Goal: Task Accomplishment & Management: Use online tool/utility

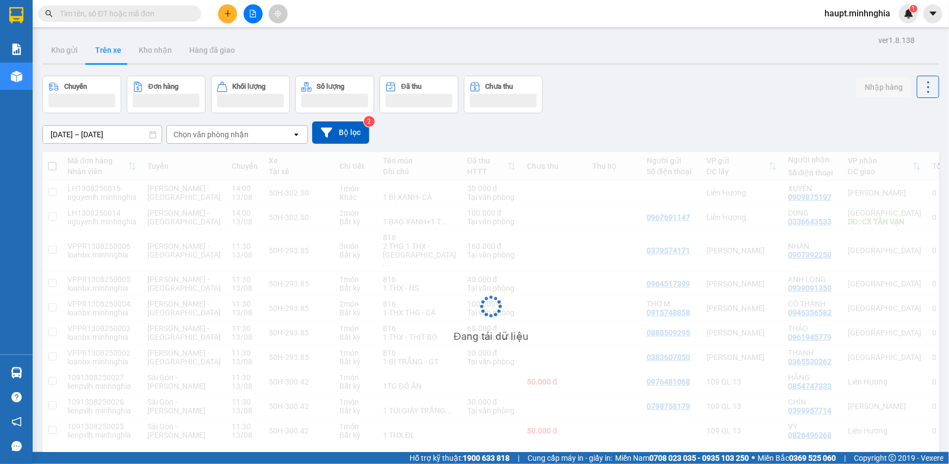
click at [252, 126] on div "Chọn văn phòng nhận open" at bounding box center [236, 134] width 141 height 18
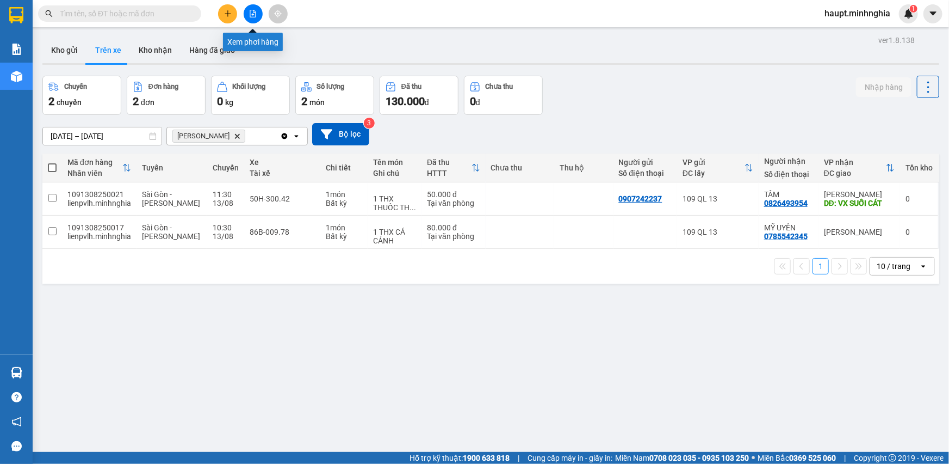
click at [252, 12] on icon "file-add" at bounding box center [253, 14] width 8 height 8
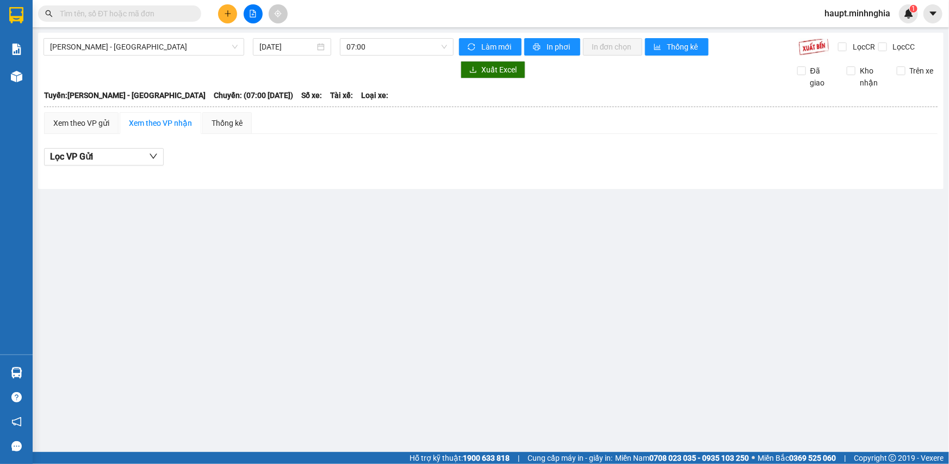
click at [125, 38] on div "[PERSON_NAME] Rí - [GEOGRAPHIC_DATA] [DATE] 07:00 [PERSON_NAME] mới In phơi In …" at bounding box center [491, 111] width 906 height 156
click at [125, 45] on span "[PERSON_NAME] - [GEOGRAPHIC_DATA]" at bounding box center [144, 47] width 188 height 16
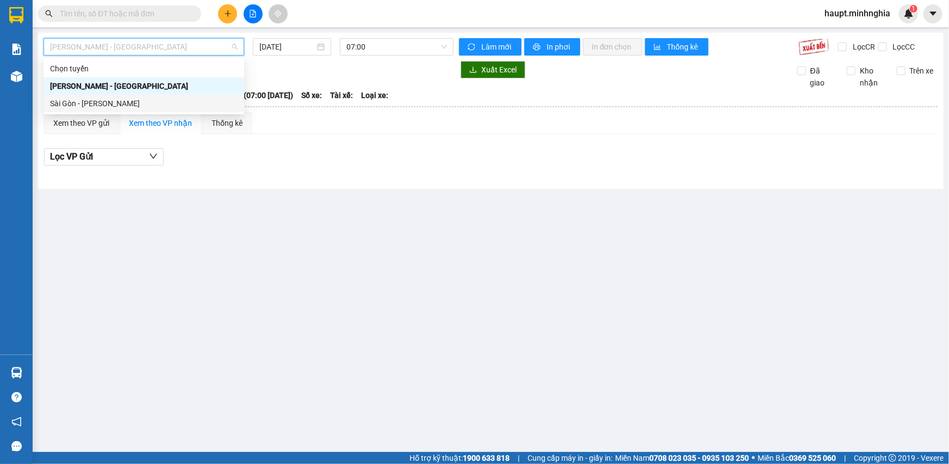
click at [151, 101] on div "Sài Gòn - [PERSON_NAME]" at bounding box center [144, 103] width 188 height 12
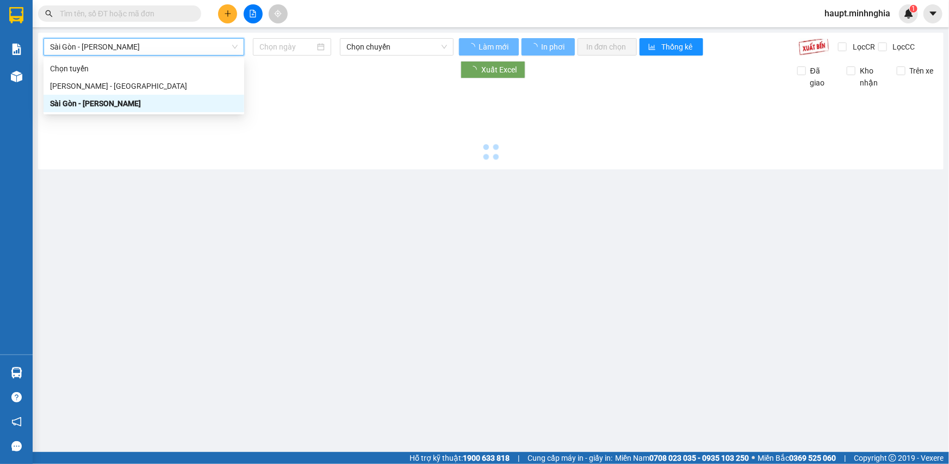
type input "[DATE]"
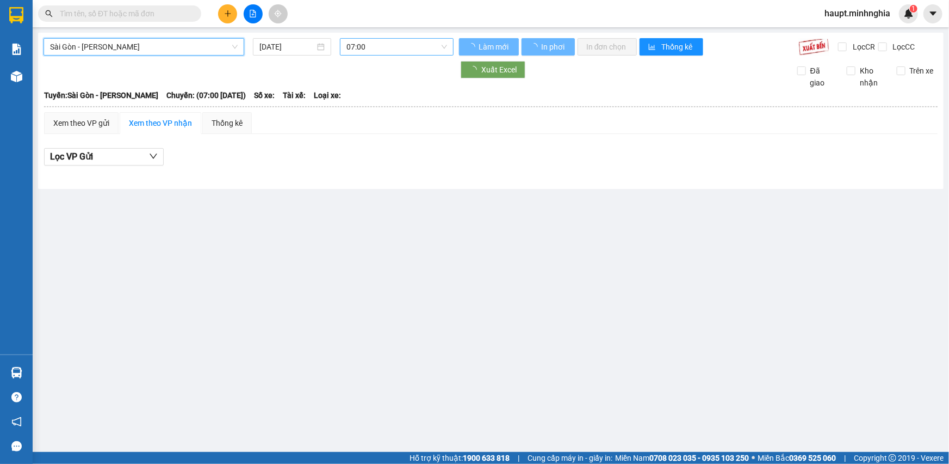
click at [399, 47] on span "07:00" at bounding box center [397, 47] width 101 height 16
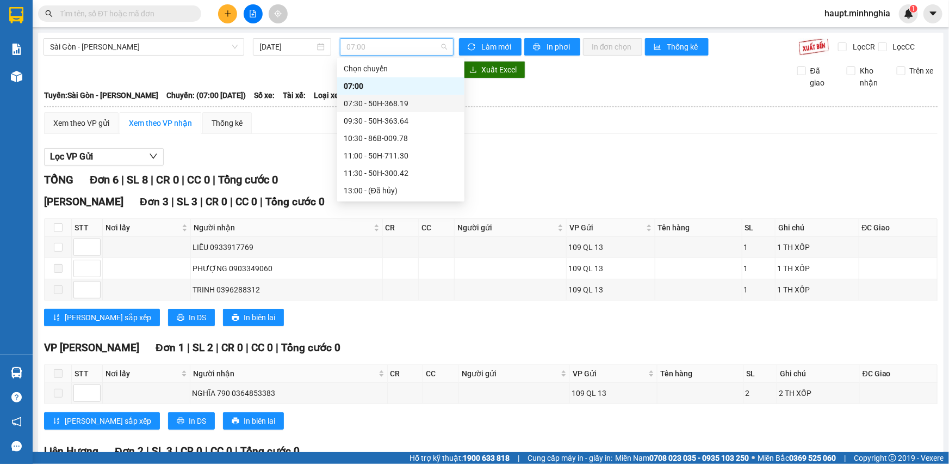
click at [399, 100] on div "07:30 - 50H-368.19" at bounding box center [401, 103] width 114 height 12
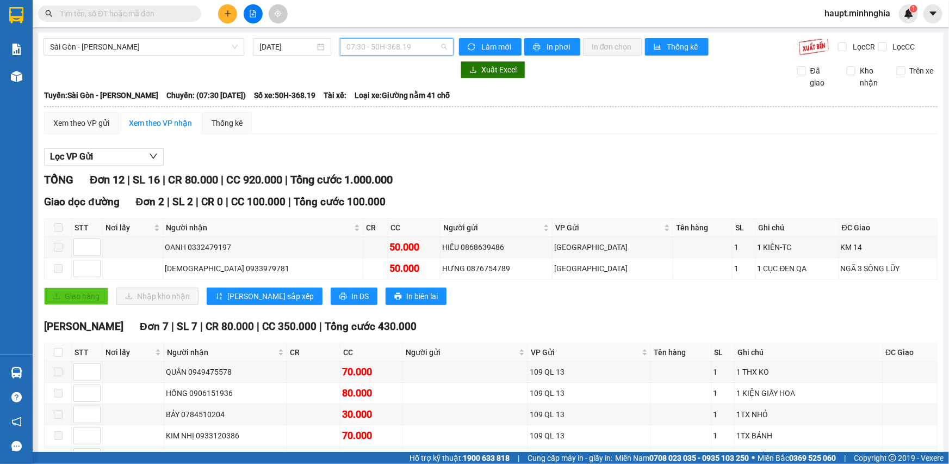
click at [412, 54] on span "07:30 - 50H-368.19" at bounding box center [397, 47] width 101 height 16
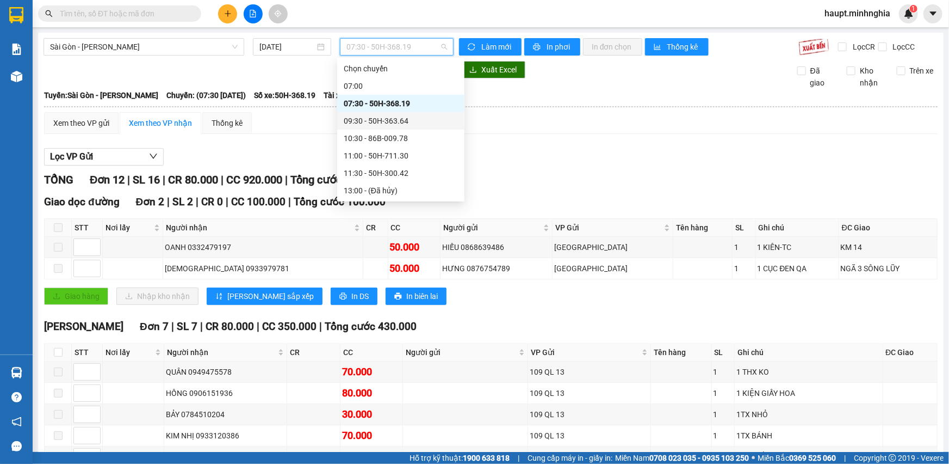
click at [416, 125] on div "09:30 - 50H-363.64" at bounding box center [401, 121] width 114 height 12
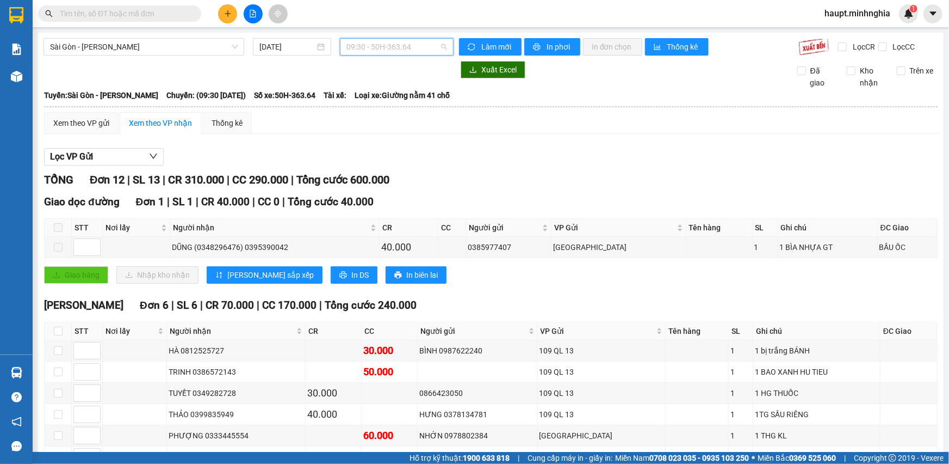
click at [410, 49] on span "09:30 - 50H-363.64" at bounding box center [397, 47] width 101 height 16
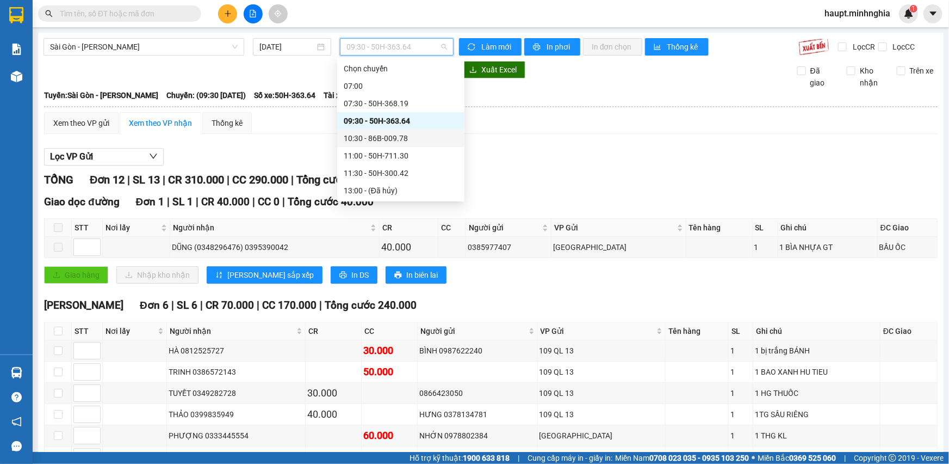
click at [410, 138] on div "10:30 - 86B-009.78" at bounding box center [401, 138] width 114 height 12
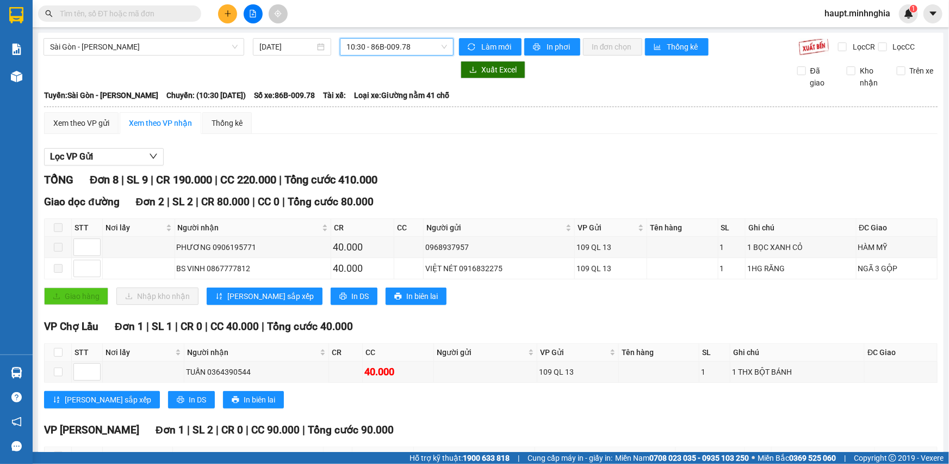
click at [419, 54] on span "10:30 - 86B-009.78" at bounding box center [397, 47] width 101 height 16
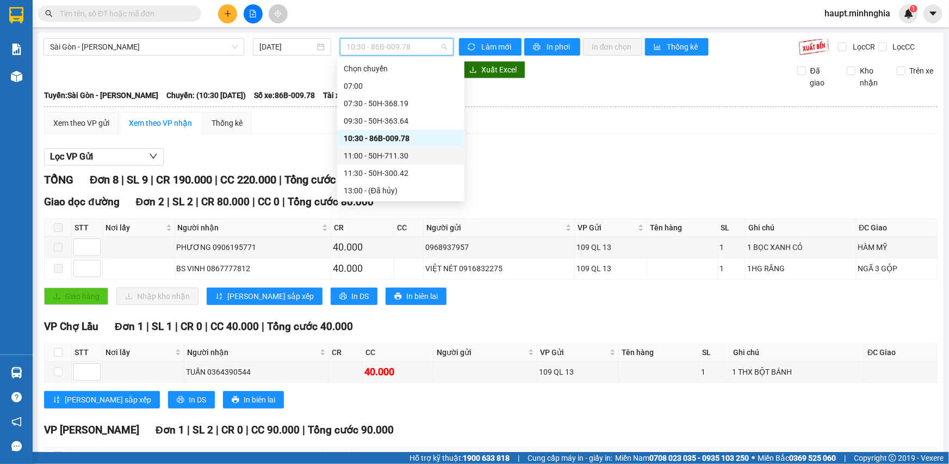
click at [437, 151] on div "11:00 - 50H-711.30" at bounding box center [401, 156] width 114 height 12
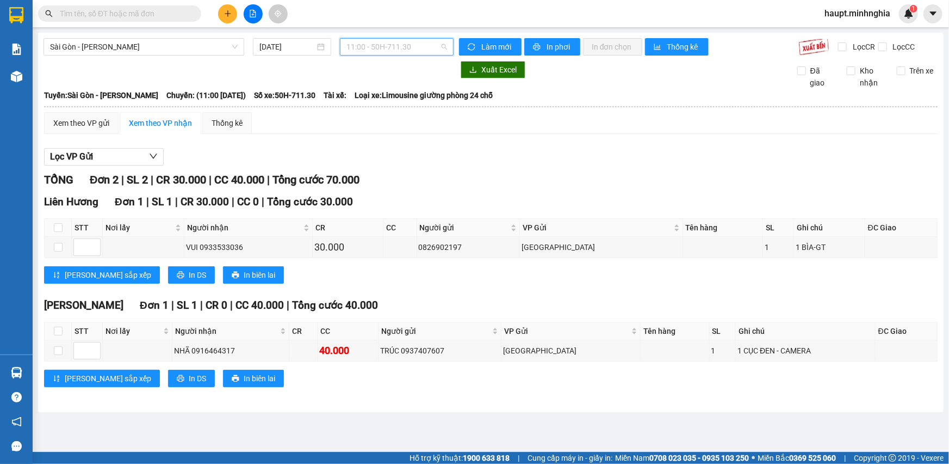
click at [438, 51] on span "11:00 - 50H-711.30" at bounding box center [397, 47] width 101 height 16
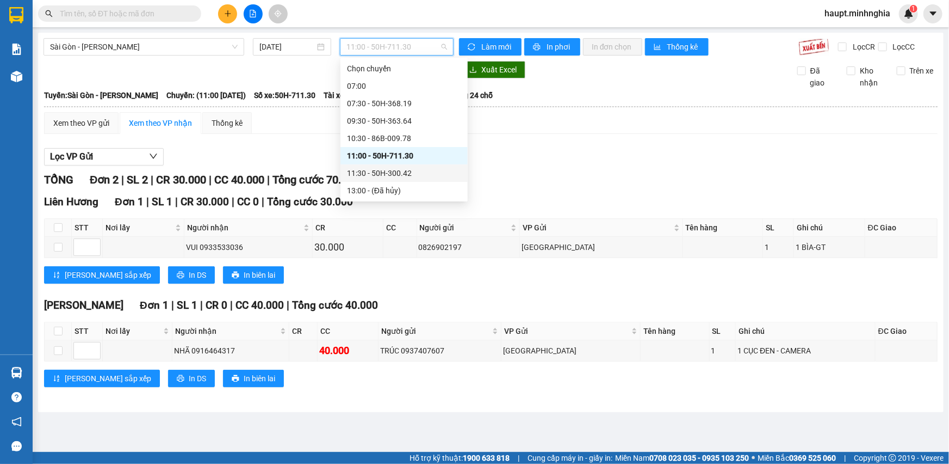
click at [442, 170] on div "11:30 - 50H-300.42" at bounding box center [404, 173] width 114 height 12
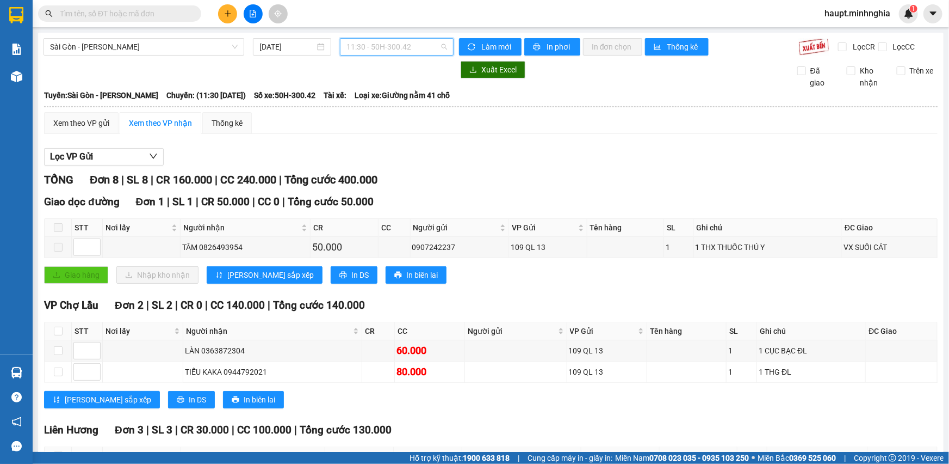
click at [411, 44] on span "11:30 - 50H-300.42" at bounding box center [397, 47] width 101 height 16
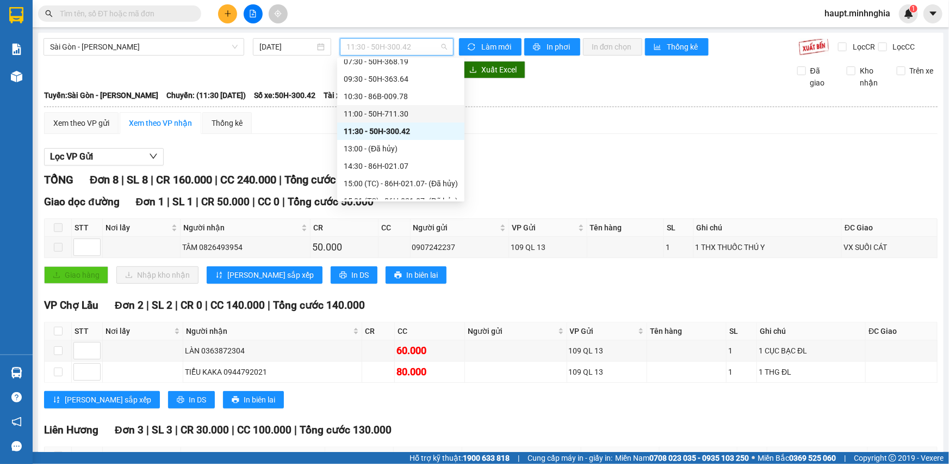
scroll to position [49, 0]
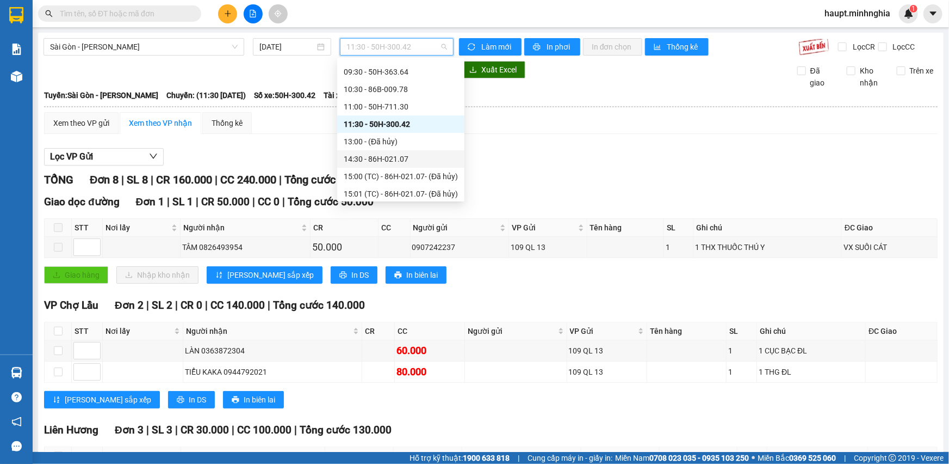
click at [435, 156] on div "14:30 - 86H-021.07" at bounding box center [401, 159] width 114 height 12
